Goal: Task Accomplishment & Management: Manage account settings

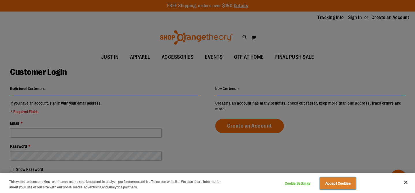
click at [342, 185] on button "Accept Cookies" at bounding box center [338, 183] width 36 height 12
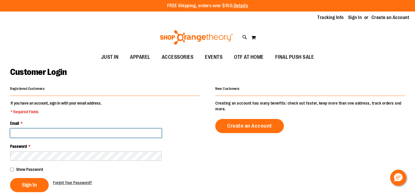
click at [61, 134] on input "Email *" at bounding box center [86, 132] width 152 height 9
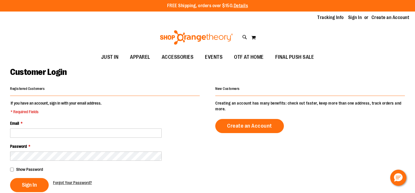
click at [124, 113] on fieldset "If you have an account, sign in with your email address. * Required Fields Emai…" at bounding box center [105, 146] width 190 height 92
click at [352, 19] on link "Sign In" at bounding box center [355, 17] width 14 height 6
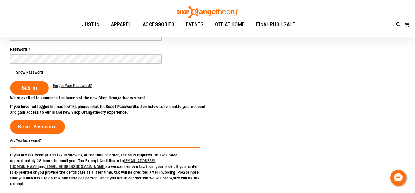
scroll to position [26, 0]
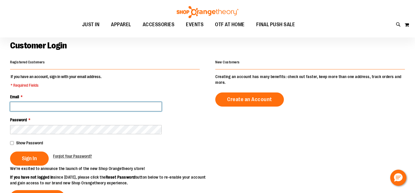
click at [44, 108] on input "Email *" at bounding box center [86, 106] width 152 height 9
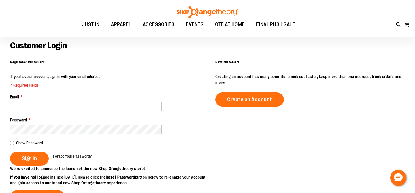
click at [27, 141] on span "Show Password" at bounding box center [29, 143] width 27 height 5
click at [66, 154] on span "Forgot Your Password?" at bounding box center [72, 156] width 39 height 5
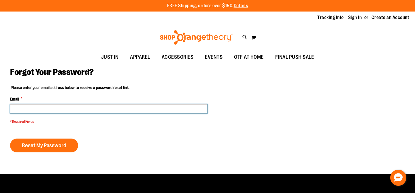
click at [129, 108] on input "Email *" at bounding box center [108, 108] width 197 height 9
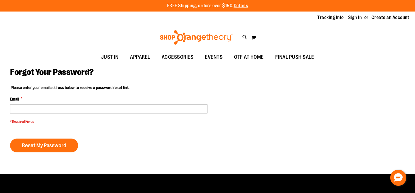
click at [148, 155] on div "Please enter your email address below to receive a password reset link. Email *…" at bounding box center [207, 128] width 395 height 86
